Goal: Information Seeking & Learning: Check status

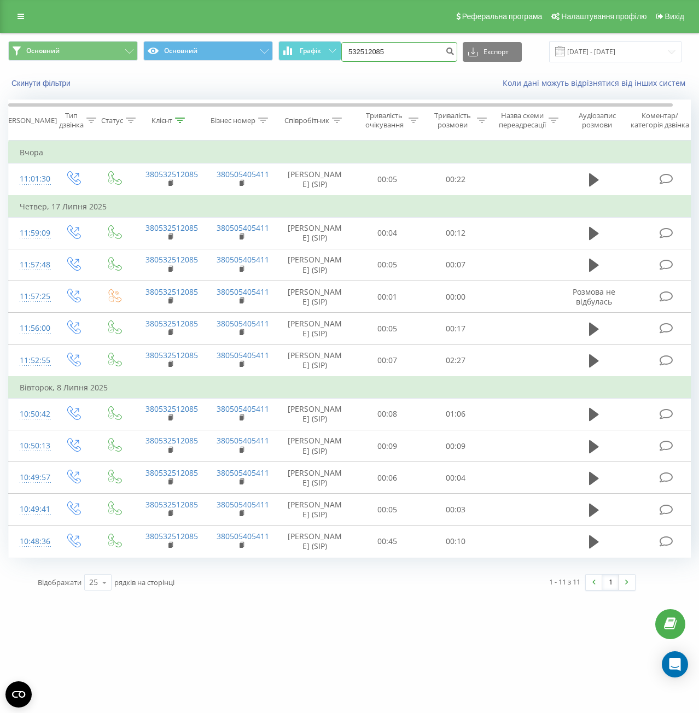
click at [408, 49] on input "532512085" at bounding box center [399, 52] width 116 height 20
click at [453, 53] on icon "submit" at bounding box center [449, 49] width 9 height 7
click at [8, 16] on div "Реферальна програма Налаштування профілю Вихід" at bounding box center [349, 16] width 699 height 33
click at [16, 16] on link at bounding box center [21, 16] width 20 height 15
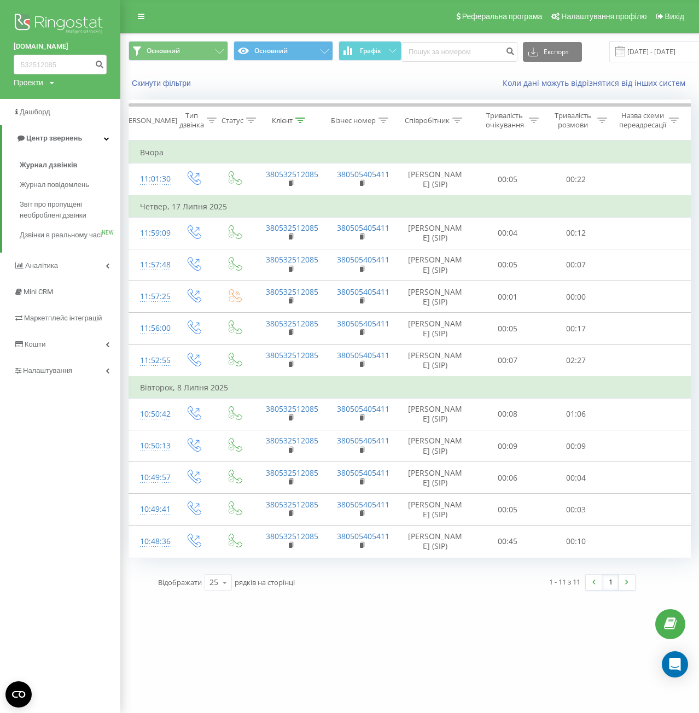
click at [62, 19] on img at bounding box center [60, 24] width 93 height 27
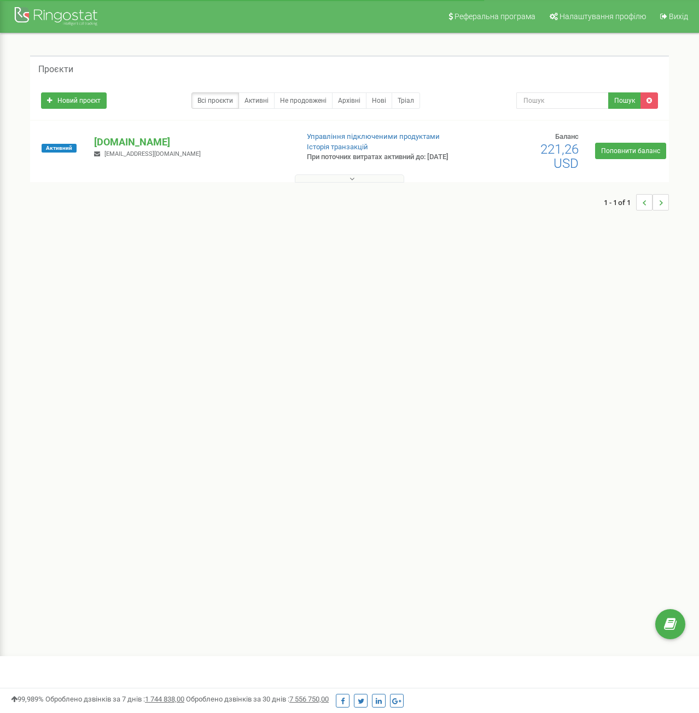
click at [330, 180] on button at bounding box center [349, 178] width 109 height 8
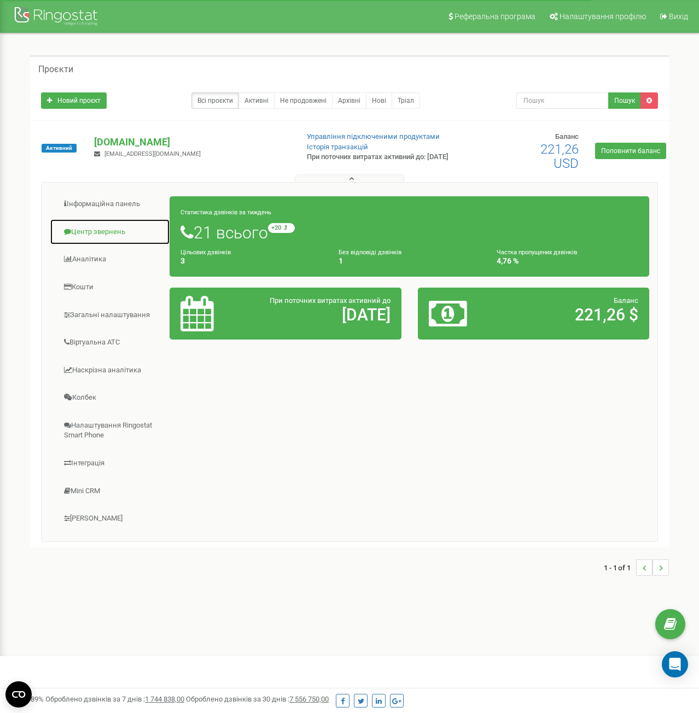
click at [98, 241] on link "Центр звернень" at bounding box center [110, 232] width 120 height 27
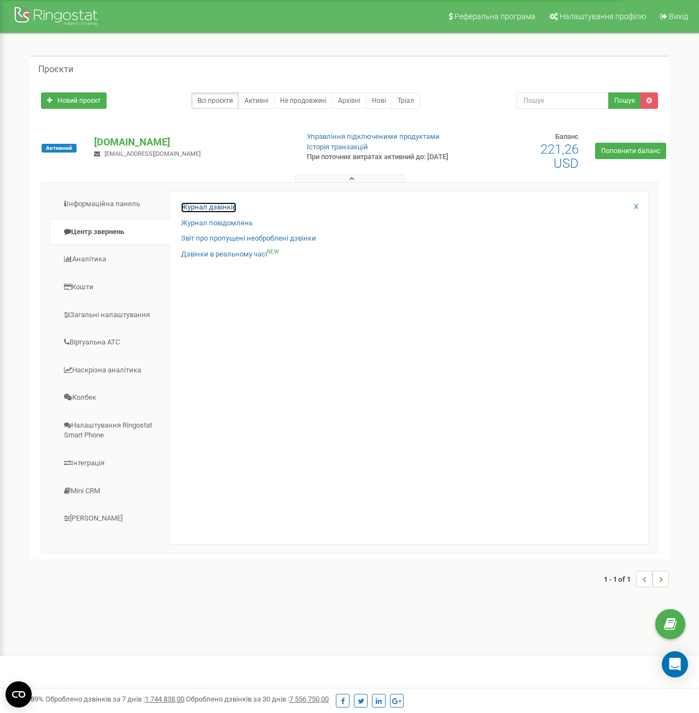
click at [219, 204] on link "Журнал дзвінків" at bounding box center [208, 207] width 55 height 10
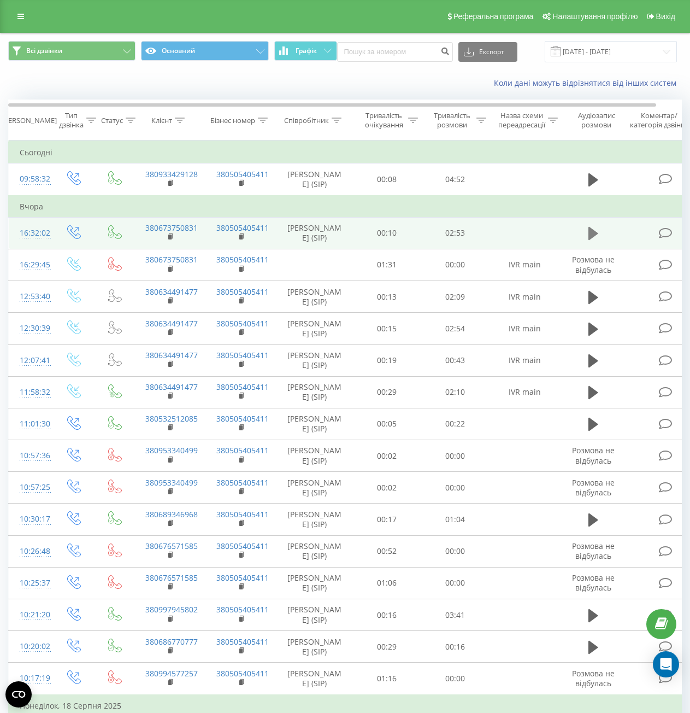
click at [593, 230] on icon at bounding box center [594, 233] width 10 height 15
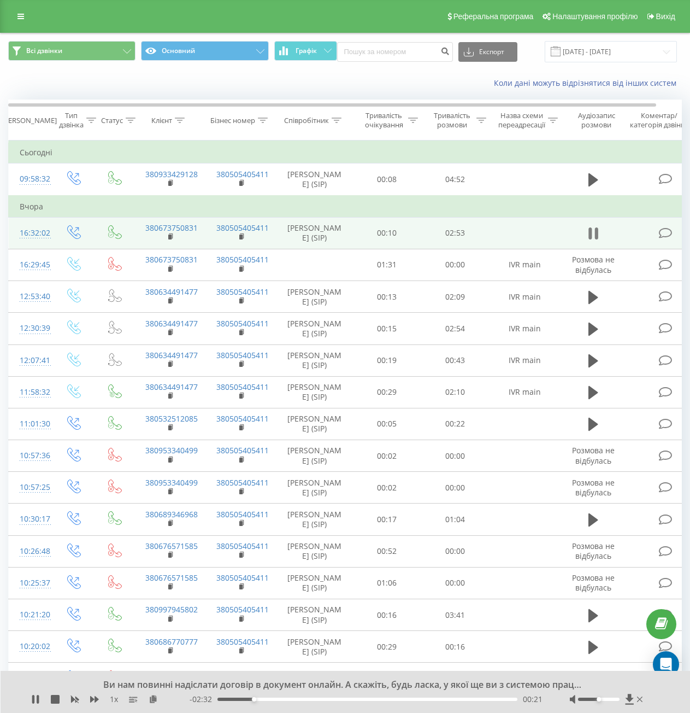
click at [597, 232] on icon at bounding box center [596, 233] width 3 height 12
